Goal: Task Accomplishment & Management: Manage account settings

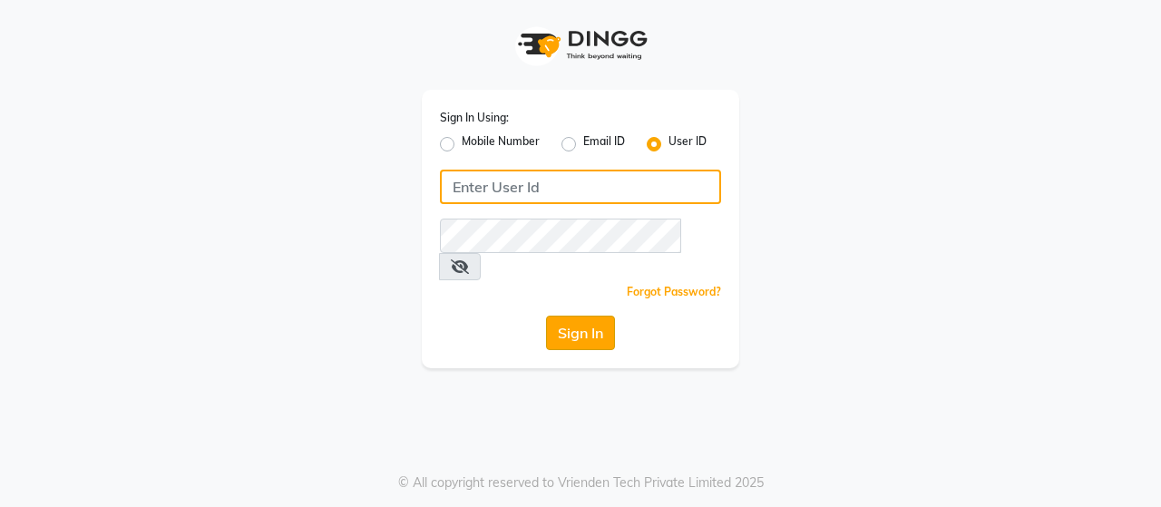
type input "ACE"
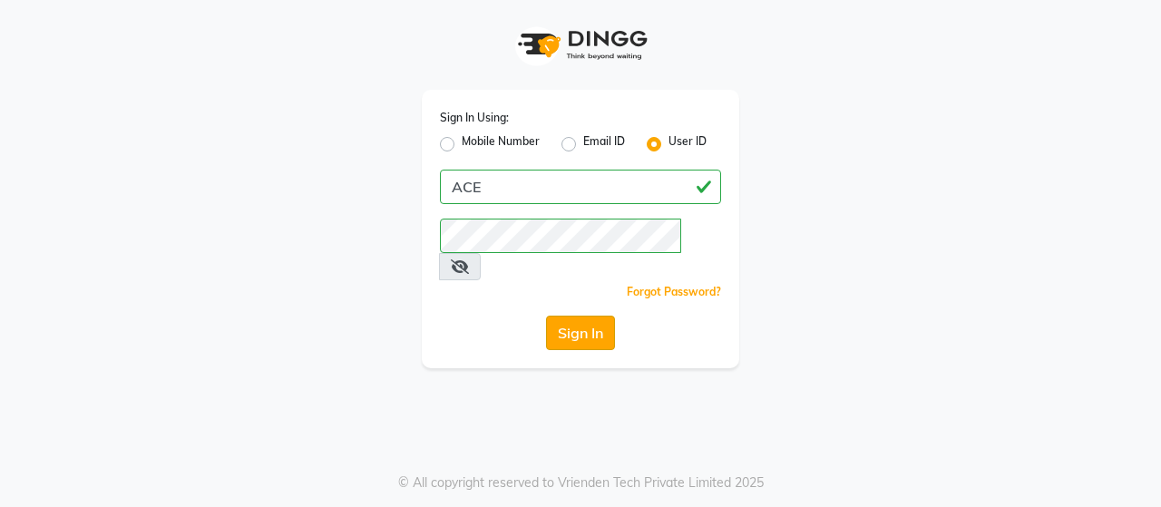
click at [579, 316] on button "Sign In" at bounding box center [580, 333] width 69 height 34
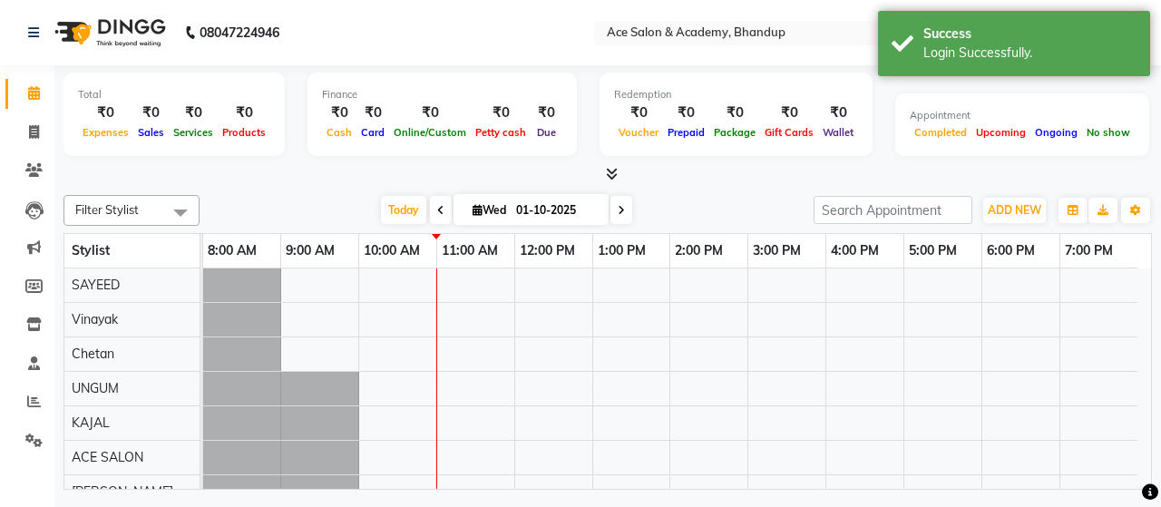
select select "en"
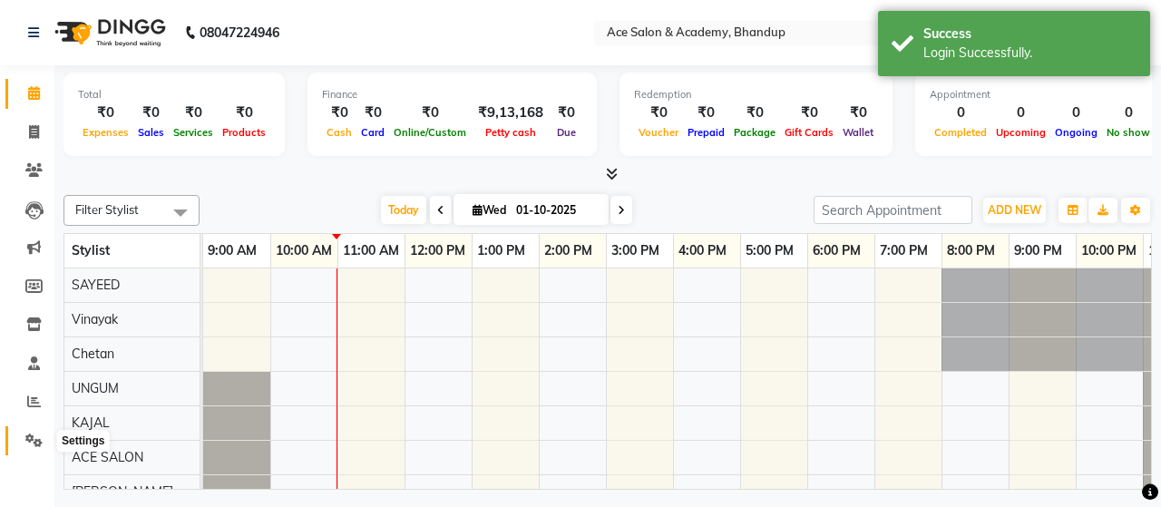
click at [27, 438] on icon at bounding box center [33, 441] width 17 height 14
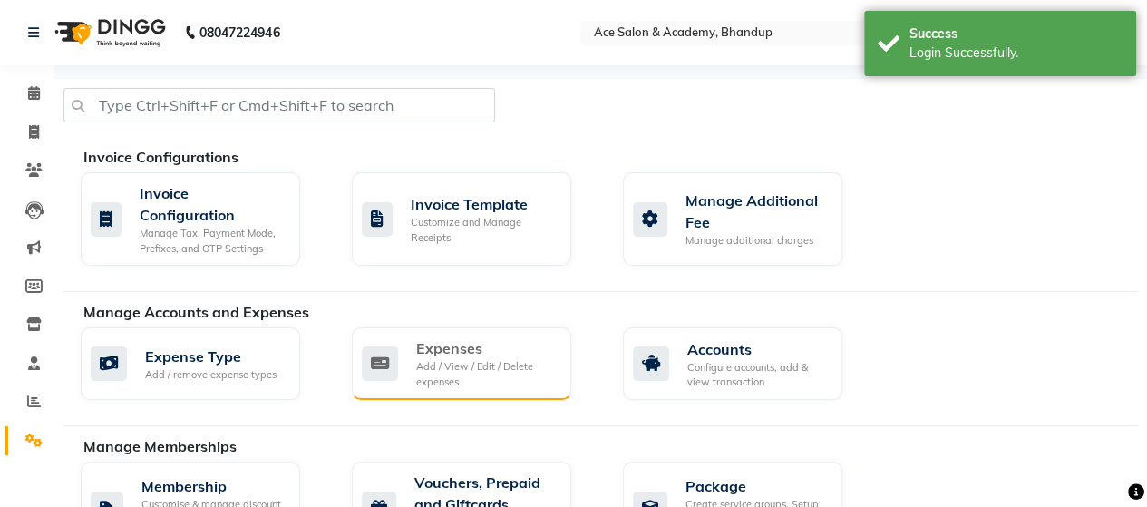
click at [424, 359] on div "Add / View / Edit / Delete expenses" at bounding box center [486, 374] width 141 height 30
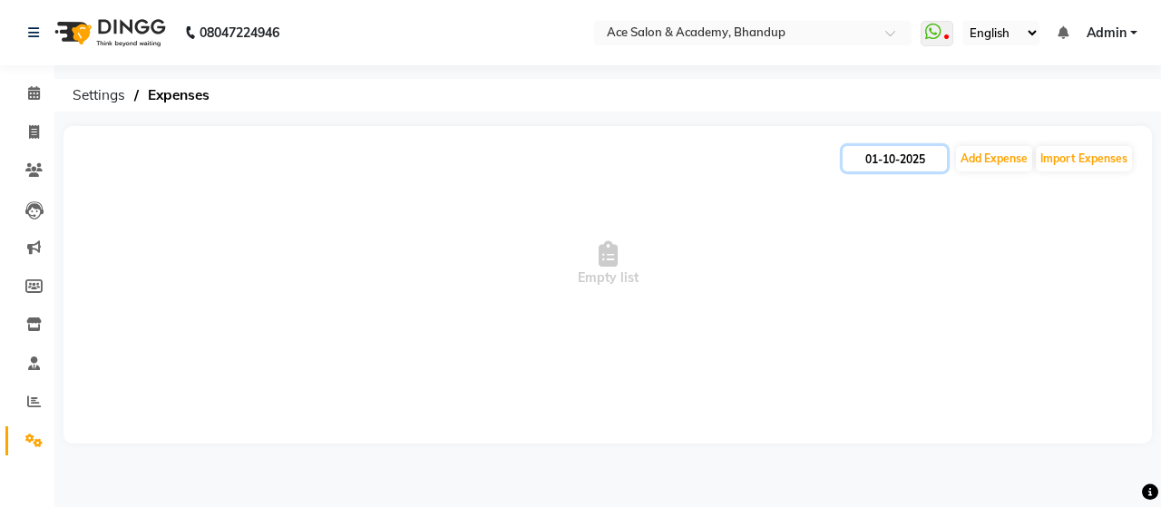
click at [895, 152] on input "01-10-2025" at bounding box center [895, 158] width 104 height 25
select select "10"
select select "2025"
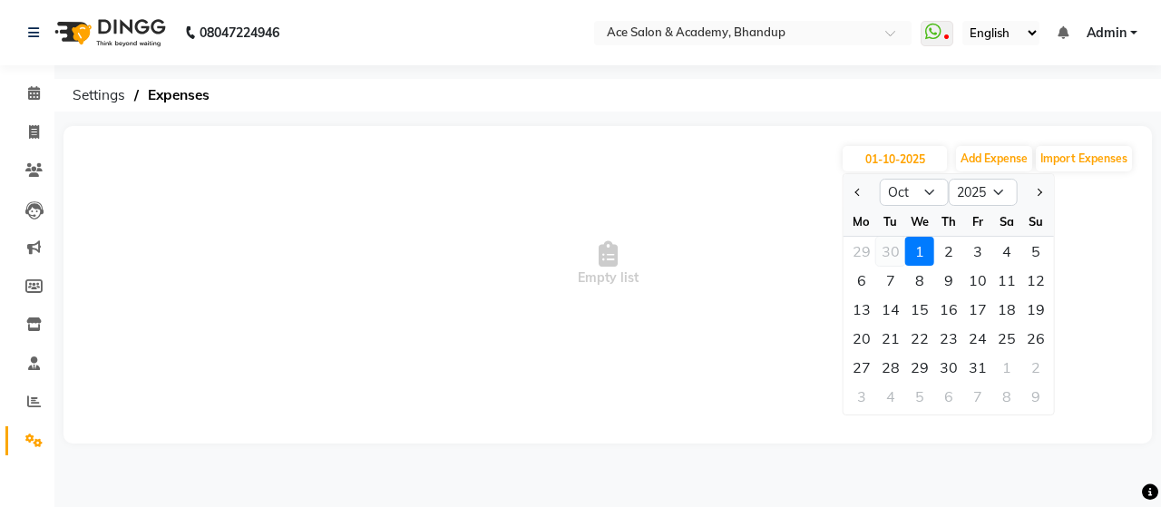
click at [884, 247] on div "30" at bounding box center [890, 251] width 29 height 29
type input "30-09-2025"
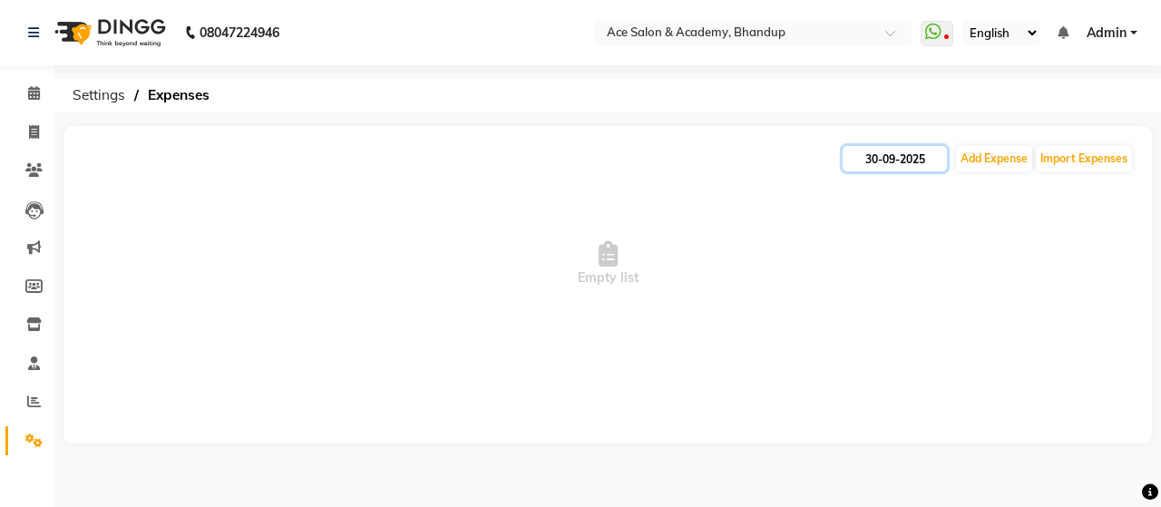
click at [871, 159] on input "30-09-2025" at bounding box center [895, 158] width 104 height 25
select select "9"
select select "2025"
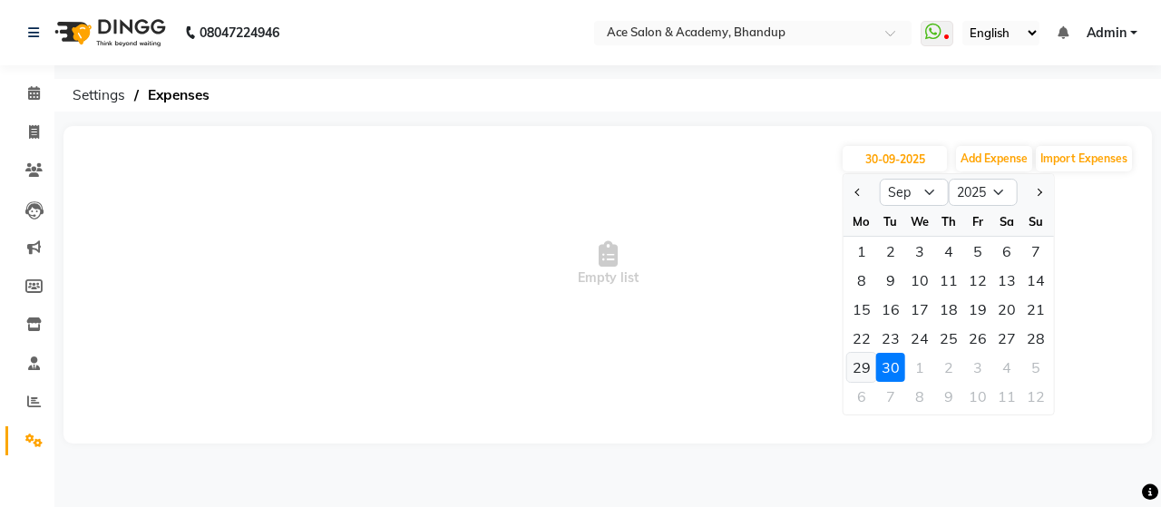
click at [863, 361] on div "29" at bounding box center [861, 367] width 29 height 29
type input "29-09-2025"
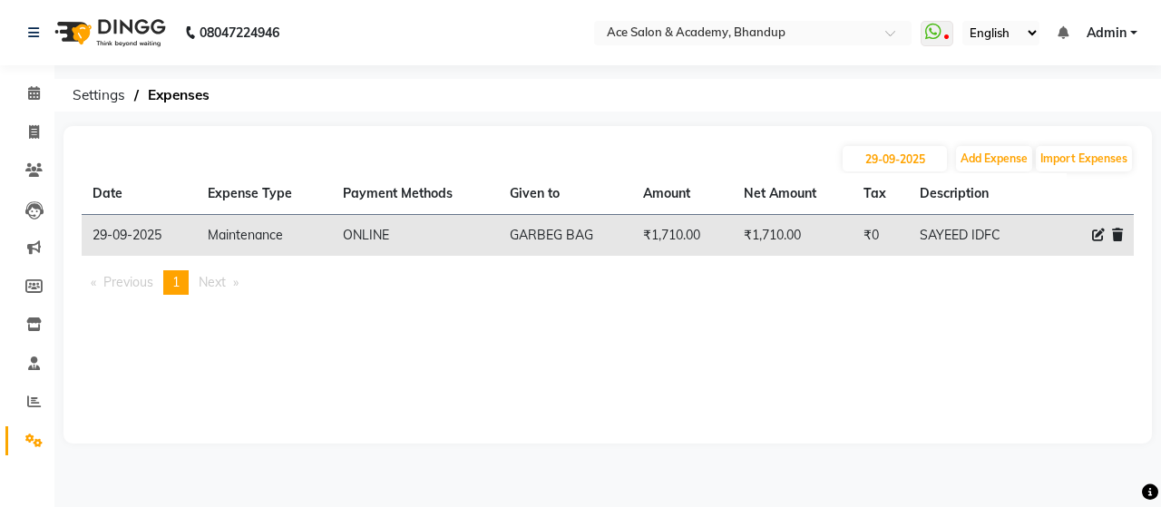
click at [871, 128] on div "[DATE] Add Expense Import Expenses Date Expense Type Payment Methods Given to A…" at bounding box center [607, 284] width 1088 height 317
click at [869, 162] on input "29-09-2025" at bounding box center [895, 158] width 104 height 25
select select "9"
select select "2025"
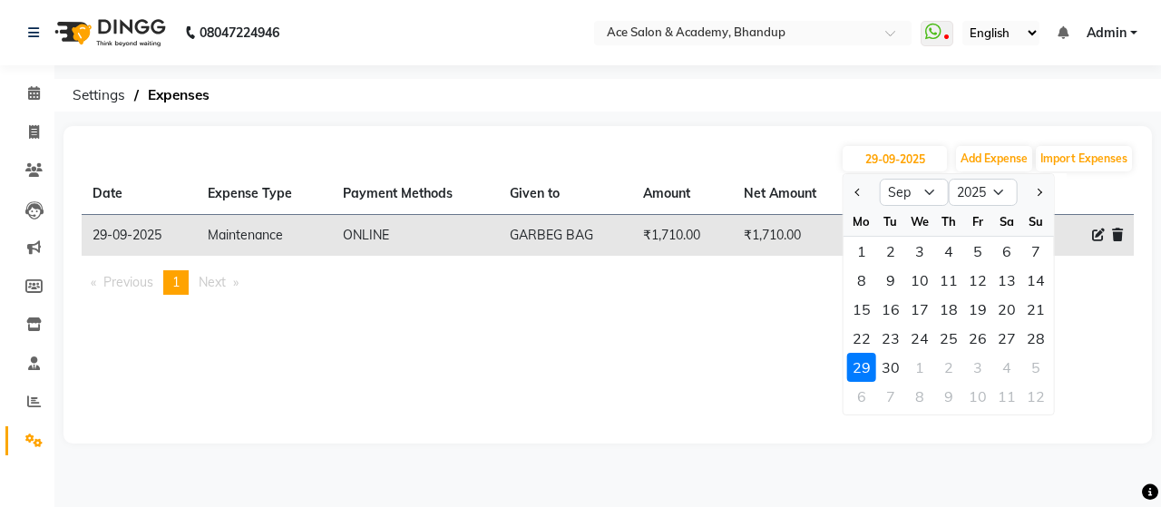
click at [885, 366] on div "30" at bounding box center [890, 367] width 29 height 29
type input "30-09-2025"
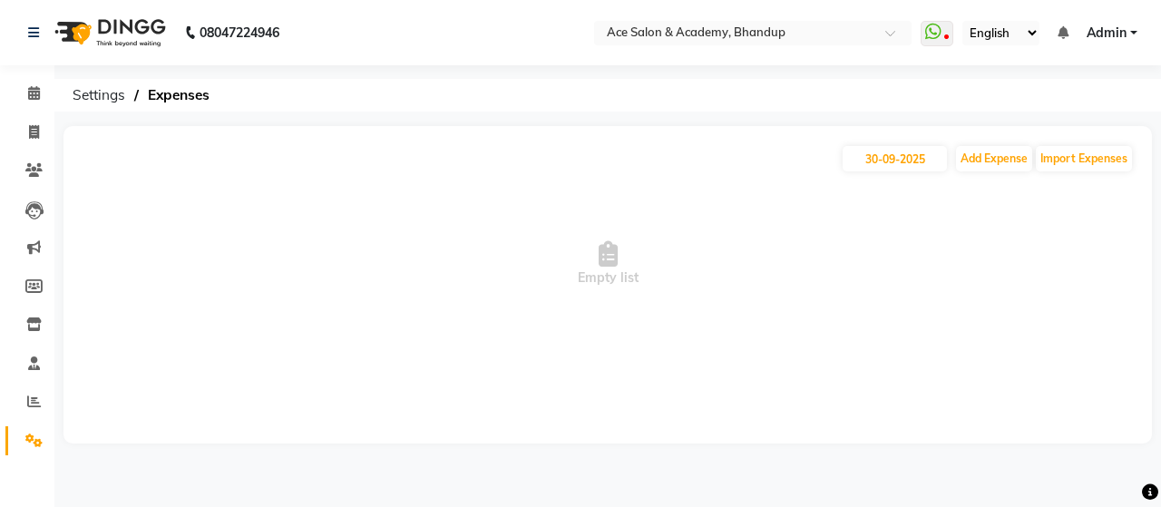
drag, startPoint x: 859, startPoint y: 322, endPoint x: 858, endPoint y: 289, distance: 32.7
click at [858, 322] on span "Empty list" at bounding box center [608, 263] width 1052 height 181
click at [861, 172] on div "[DATE] Add Expense Import Expenses" at bounding box center [608, 158] width 1052 height 29
click at [865, 162] on input "30-09-2025" at bounding box center [895, 158] width 104 height 25
select select "9"
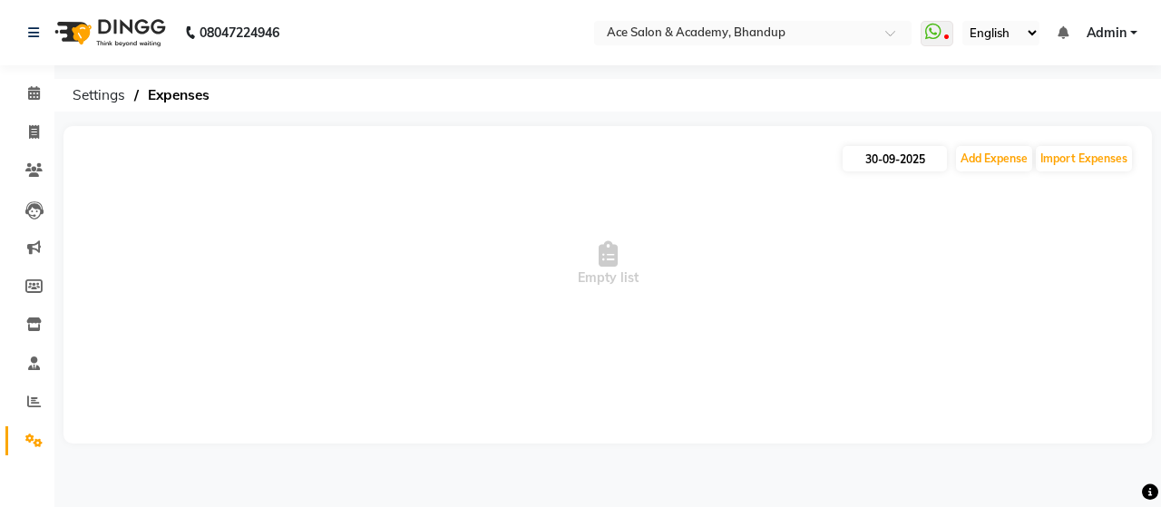
select select "2025"
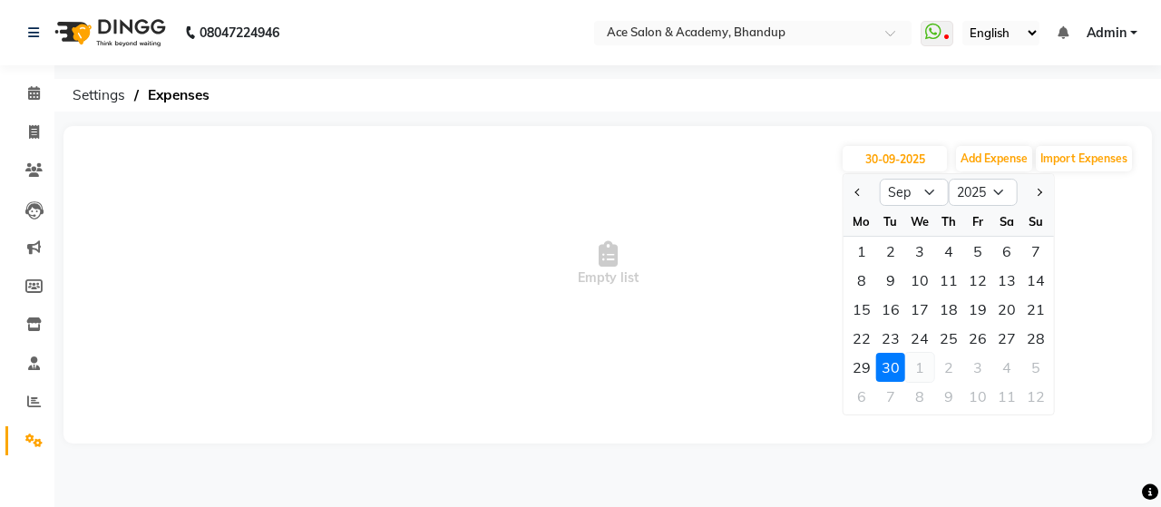
click at [916, 369] on div "1" at bounding box center [919, 367] width 29 height 29
type input "01-10-2025"
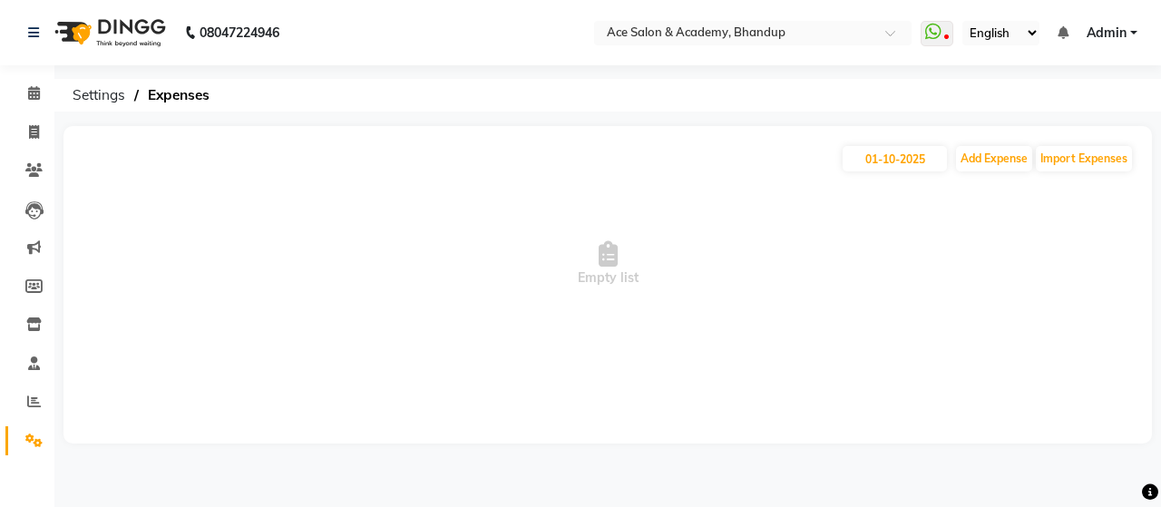
click at [695, 337] on span "Empty list" at bounding box center [608, 263] width 1052 height 181
click at [36, 101] on span at bounding box center [34, 93] width 32 height 21
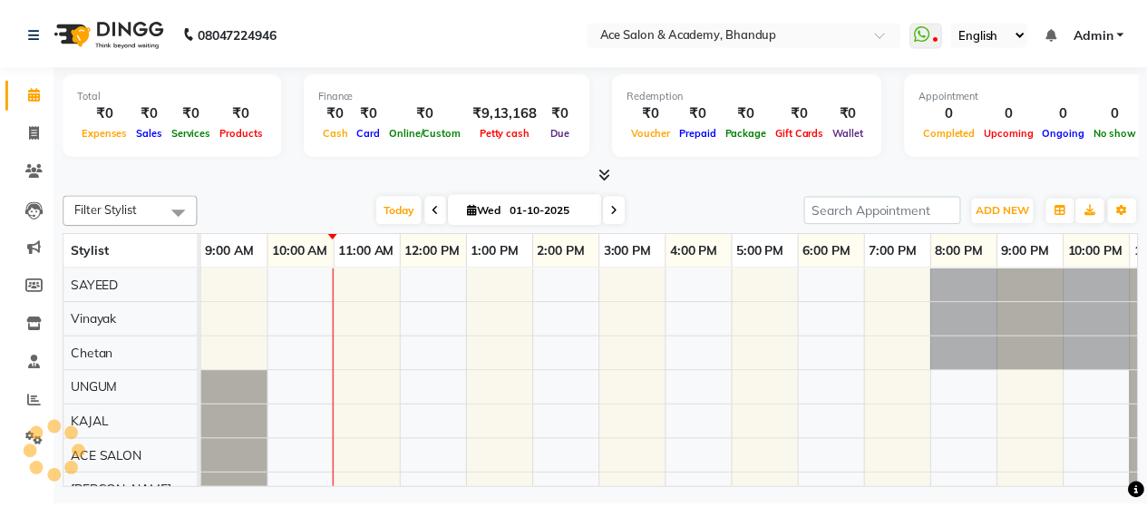
scroll to position [0, 58]
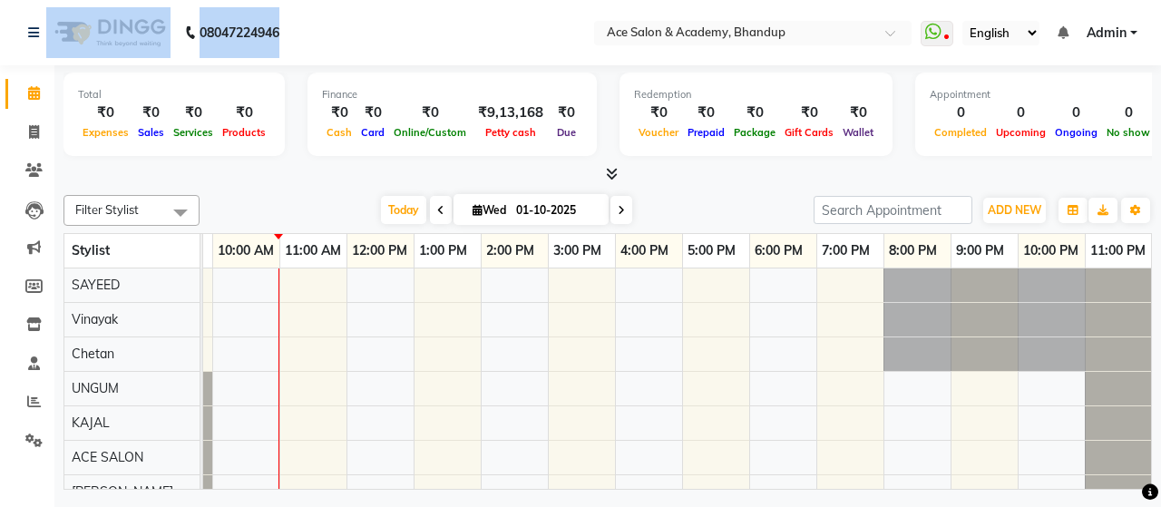
drag, startPoint x: 303, startPoint y: 30, endPoint x: 141, endPoint y: 27, distance: 161.5
click at [141, 27] on nav "08047224946 Select Location × Ace Salon & Academy, Bhandup WhatsApp Status ✕ St…" at bounding box center [580, 32] width 1161 height 65
click at [364, 28] on nav "08047224946 Select Location × Ace Salon & Academy, Bhandup WhatsApp Status ✕ St…" at bounding box center [580, 32] width 1161 height 65
drag, startPoint x: 359, startPoint y: 27, endPoint x: 196, endPoint y: 2, distance: 165.2
click at [168, 25] on nav "08047224946 Select Location × Ace Salon & Academy, Bhandup WhatsApp Status ✕ St…" at bounding box center [580, 32] width 1161 height 65
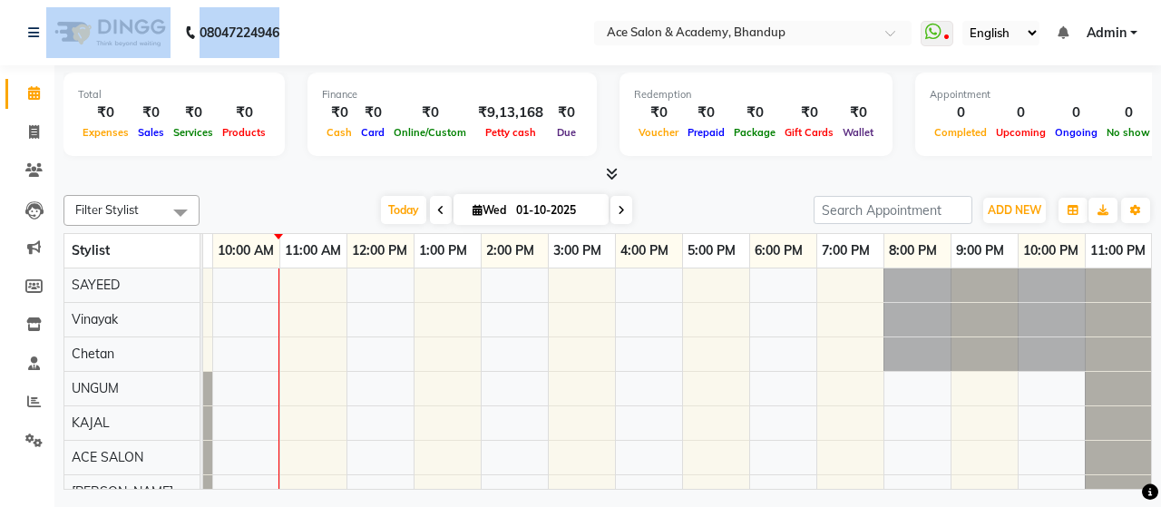
click at [340, 18] on nav "08047224946 Select Location × Ace Salon & Academy, Bhandup WhatsApp Status ✕ St…" at bounding box center [580, 32] width 1161 height 65
click at [346, 47] on nav "08047224946 Select Location × Ace Salon & Academy, Bhandup WhatsApp Status ✕ St…" at bounding box center [580, 32] width 1161 height 65
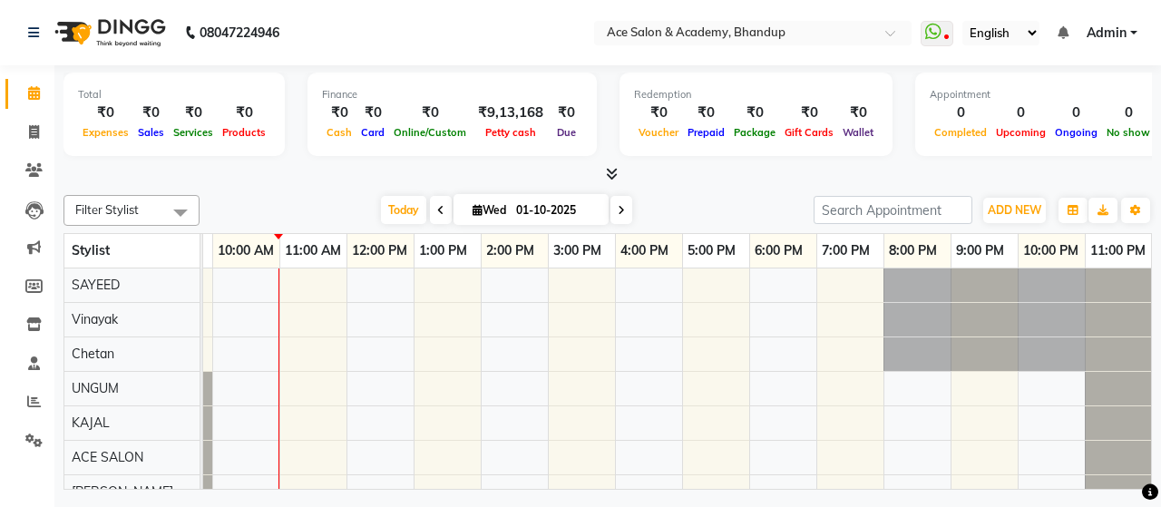
drag, startPoint x: 346, startPoint y: 46, endPoint x: 337, endPoint y: 55, distance: 12.8
click at [339, 55] on nav "08047224946 Select Location × Ace Salon & Academy, Bhandup WhatsApp Status ✕ St…" at bounding box center [580, 32] width 1161 height 65
click at [319, 61] on nav "08047224946 Select Location × Ace Salon & Academy, Bhandup WhatsApp Status ✕ St…" at bounding box center [580, 32] width 1161 height 65
click at [42, 133] on span at bounding box center [34, 132] width 32 height 21
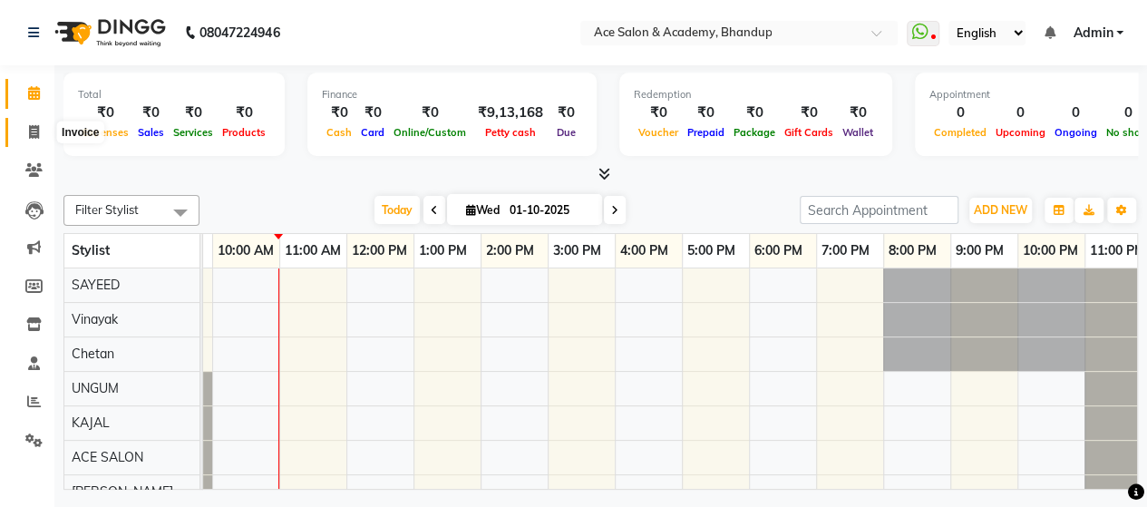
select select "5800"
select select "service"
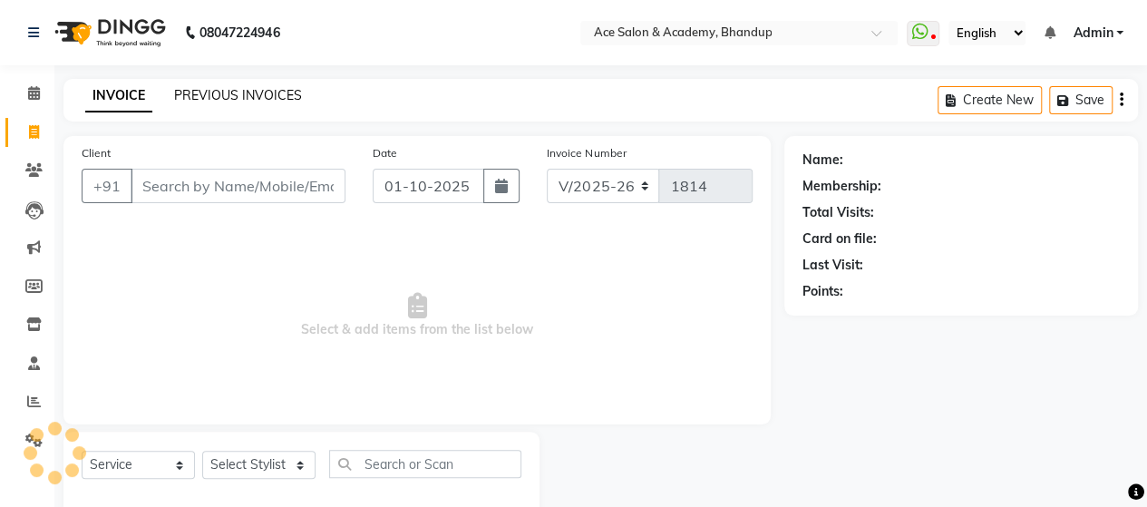
click at [296, 102] on link "PREVIOUS INVOICES" at bounding box center [238, 95] width 128 height 16
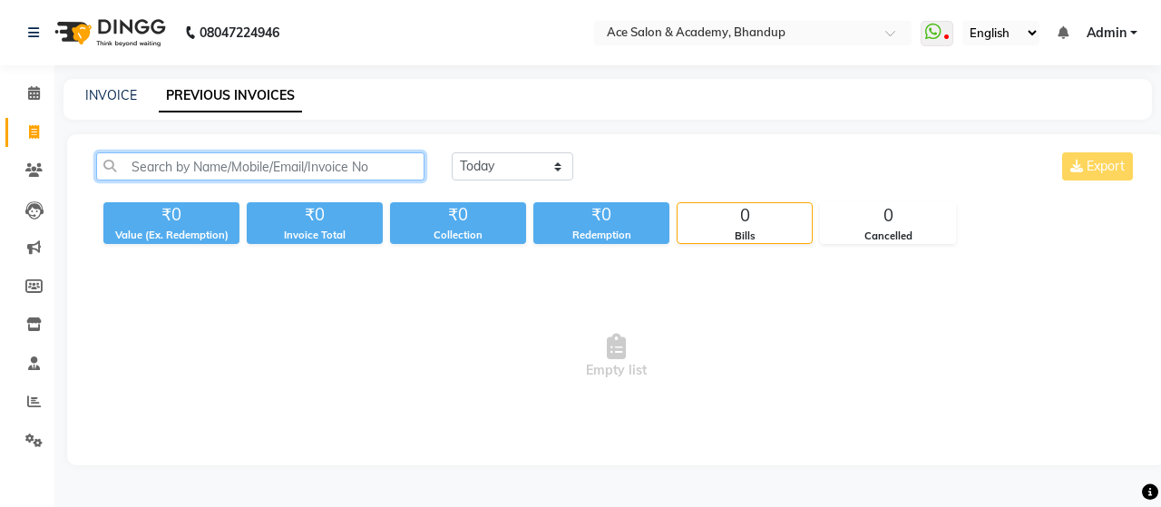
click at [363, 171] on input "text" at bounding box center [260, 166] width 328 height 28
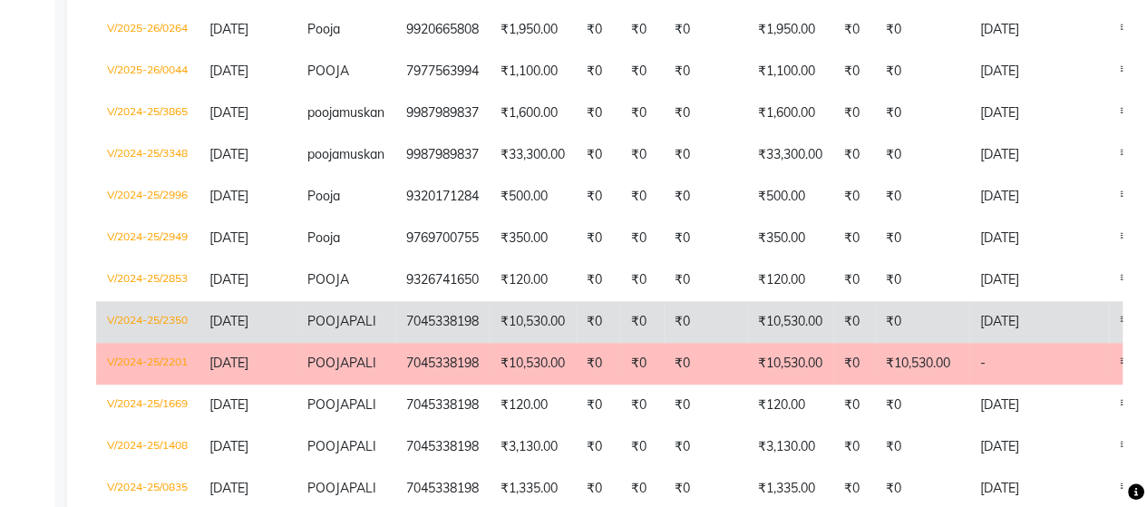
scroll to position [544, 0]
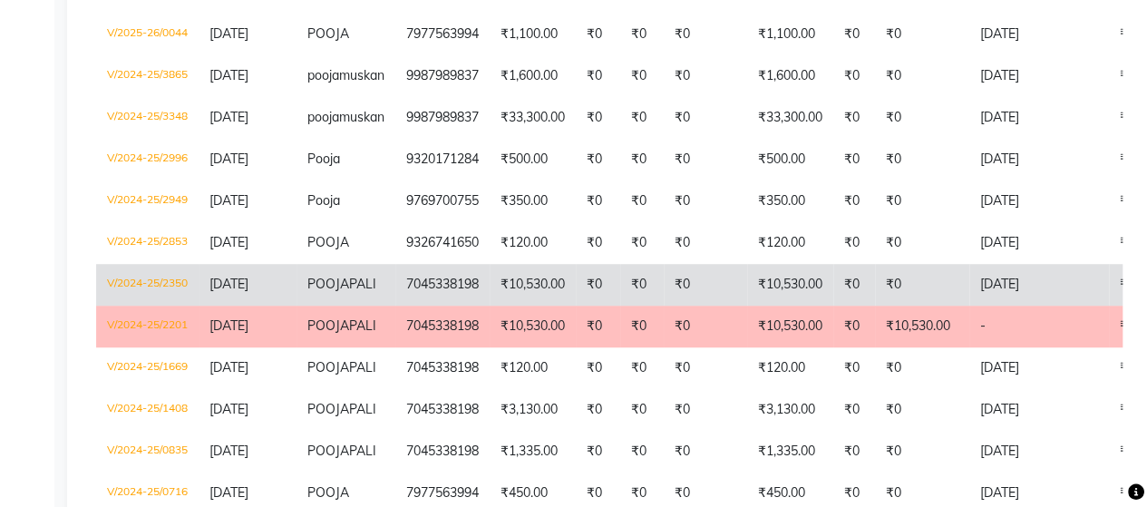
type input "POOJA"
click at [528, 306] on td "₹10,530.00" at bounding box center [533, 285] width 86 height 42
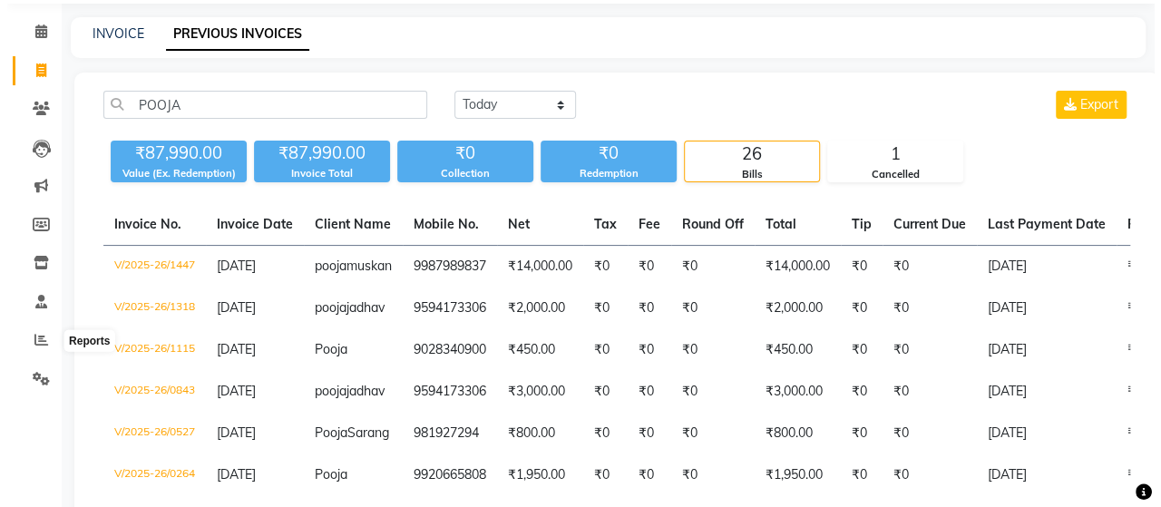
scroll to position [0, 0]
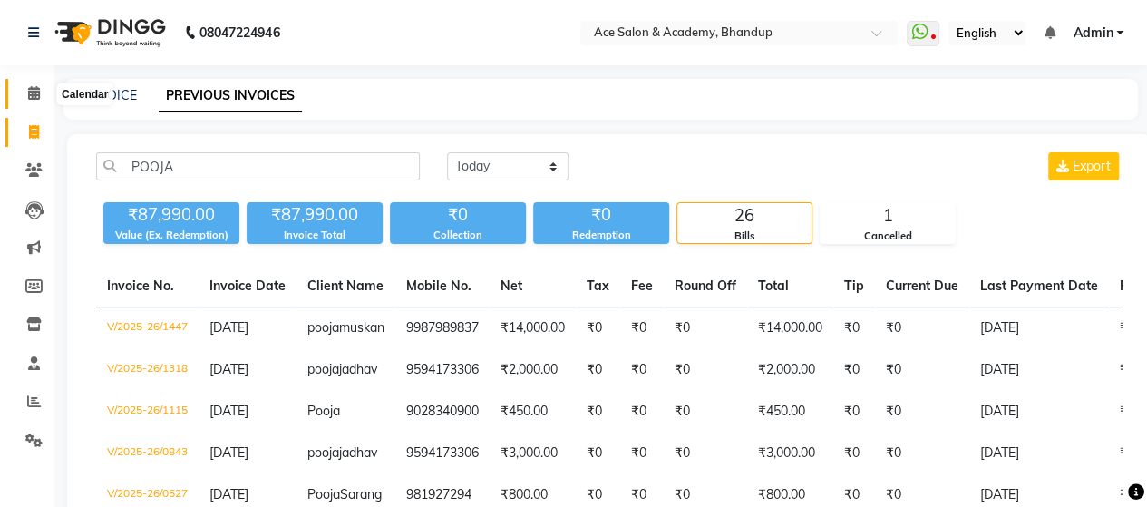
click at [28, 87] on icon at bounding box center [34, 93] width 12 height 14
